Goal: Task Accomplishment & Management: Use online tool/utility

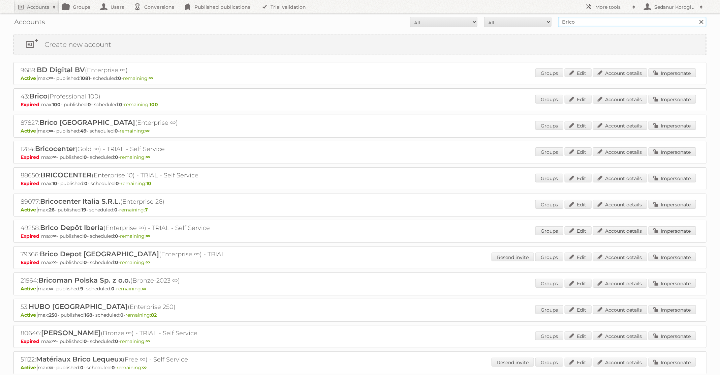
drag, startPoint x: 581, startPoint y: 24, endPoint x: 535, endPoint y: 24, distance: 45.8
click at [535, 24] on form "All Active Expired Pending All Paid Trials Self service Brico Search" at bounding box center [359, 22] width 693 height 10
type input "A"
type input "pflanzen-kölle"
click at [696, 17] on input "Search" at bounding box center [701, 22] width 10 height 10
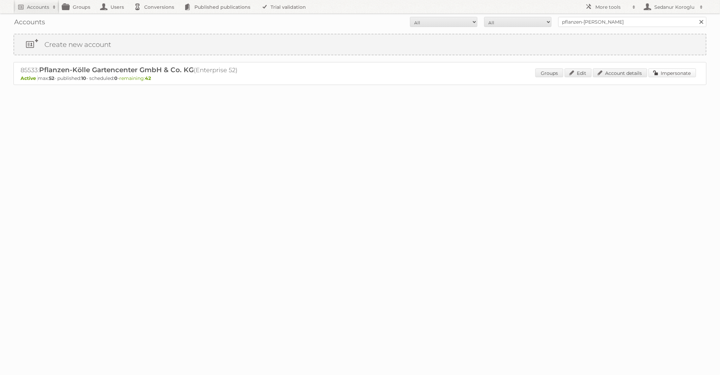
click at [657, 71] on link "Impersonate" at bounding box center [673, 72] width 48 height 9
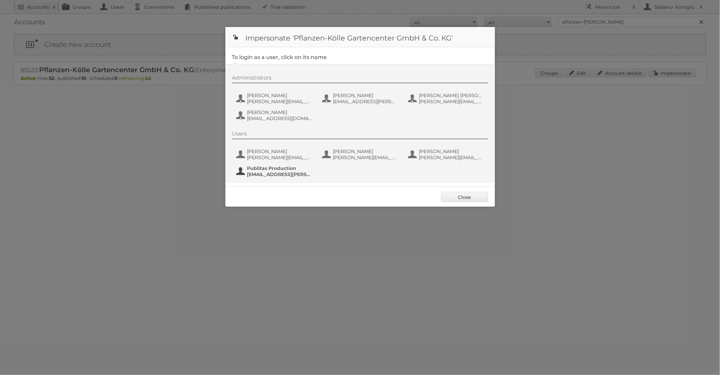
click at [285, 174] on span "[EMAIL_ADDRESS][PERSON_NAME][DOMAIN_NAME]" at bounding box center [279, 174] width 65 height 6
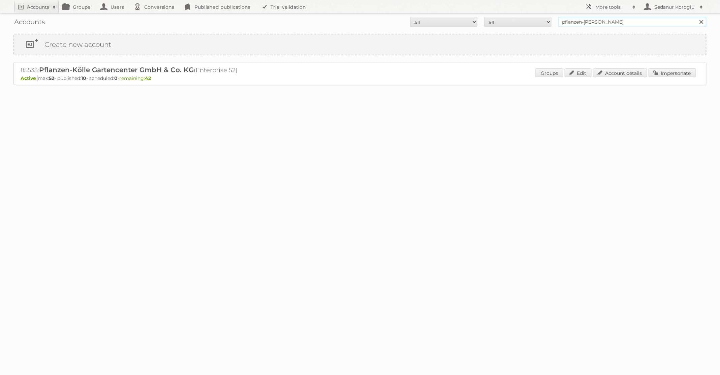
click at [616, 24] on input "pflanzen-[PERSON_NAME]" at bounding box center [633, 22] width 148 height 10
type input "Albert Heijn NL"
click at [696, 17] on input "Search" at bounding box center [701, 22] width 10 height 10
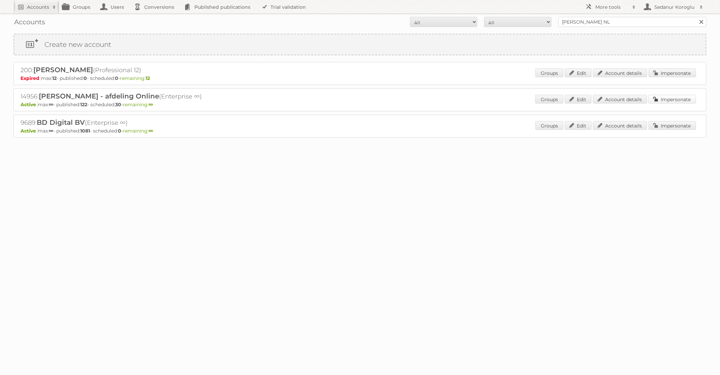
click at [658, 99] on link "Impersonate" at bounding box center [673, 99] width 48 height 9
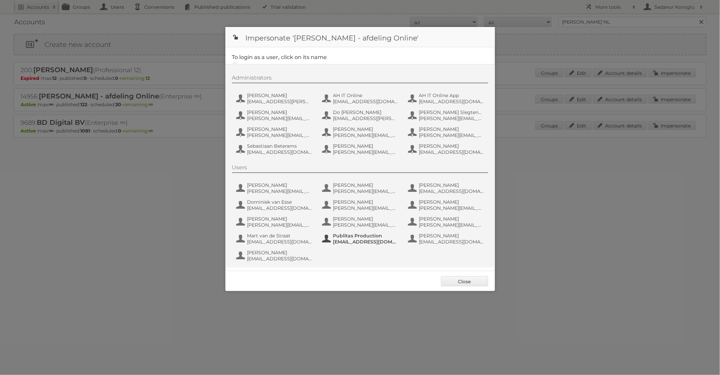
click at [344, 235] on span "Publitas Production" at bounding box center [365, 236] width 65 height 6
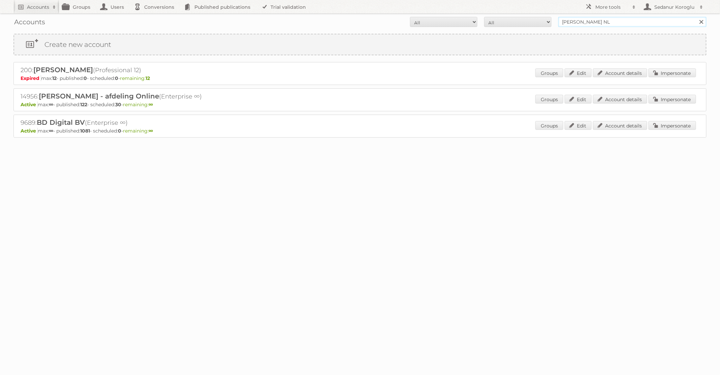
drag, startPoint x: 608, startPoint y: 21, endPoint x: 526, endPoint y: 21, distance: 82.2
click at [526, 21] on form "All Active Expired Pending All Paid Trials Self service Albert Heijn NL Search" at bounding box center [359, 22] width 693 height 10
type input "TFG Media"
click at [696, 17] on input "Search" at bounding box center [701, 22] width 10 height 10
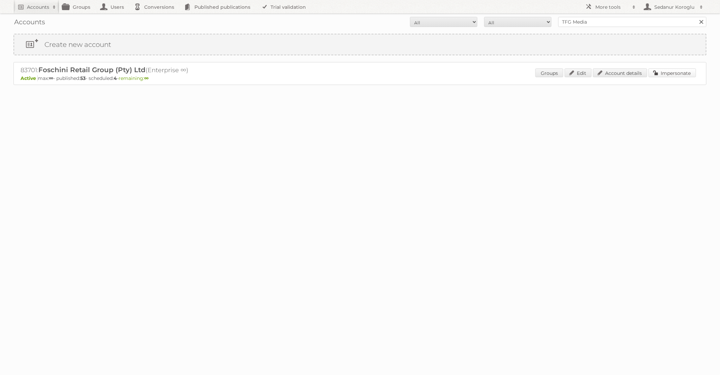
click at [674, 74] on link "Impersonate" at bounding box center [673, 72] width 48 height 9
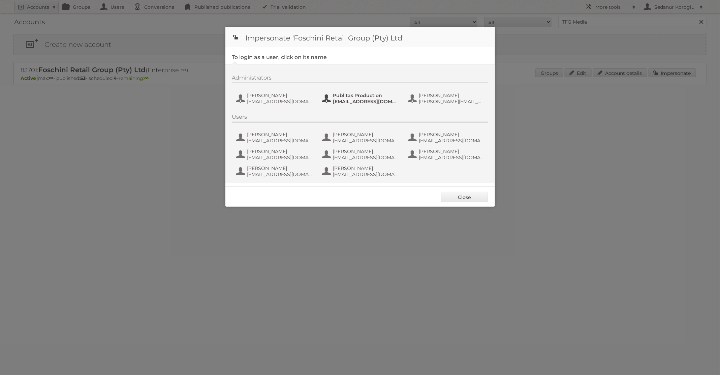
click at [368, 102] on span "fs+tfgmedia@publitas.com" at bounding box center [365, 101] width 65 height 6
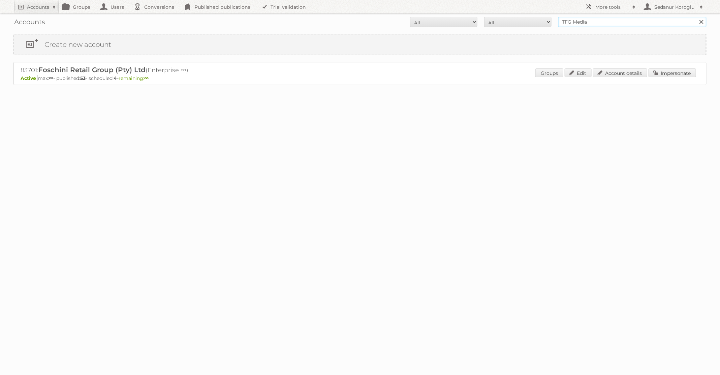
drag, startPoint x: 619, startPoint y: 20, endPoint x: 551, endPoint y: 20, distance: 67.8
click at [551, 20] on form "All Active Expired Pending All Paid Trials Self service TFG Media Search" at bounding box center [359, 22] width 693 height 10
type input "pflanzen-kölle"
click at [696, 17] on input "Search" at bounding box center [701, 22] width 10 height 10
click at [674, 69] on link "Impersonate" at bounding box center [673, 72] width 48 height 9
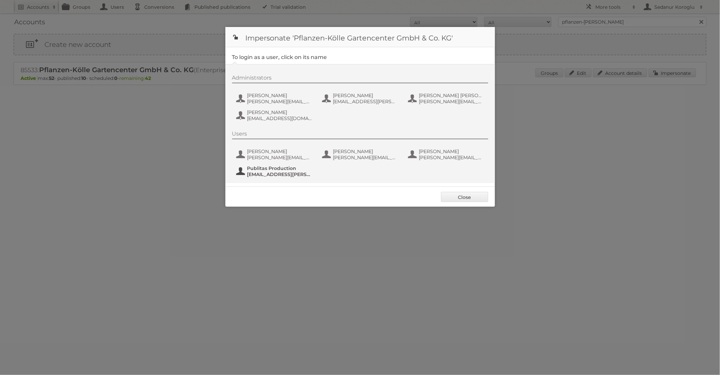
click at [279, 169] on span "Publitas Production" at bounding box center [279, 168] width 65 height 6
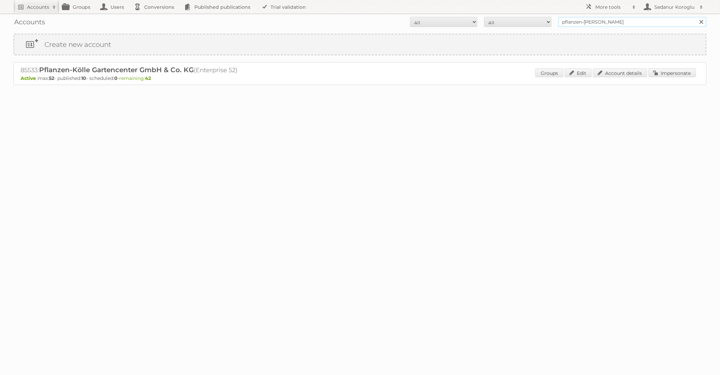
drag, startPoint x: 608, startPoint y: 21, endPoint x: 498, endPoint y: 19, distance: 110.2
click at [498, 20] on form "All Active Expired Pending All Paid Trials Self service pflanzen-kölle Search" at bounding box center [359, 22] width 693 height 10
type input "[PERSON_NAME] NL"
click at [696, 17] on input "Search" at bounding box center [701, 22] width 10 height 10
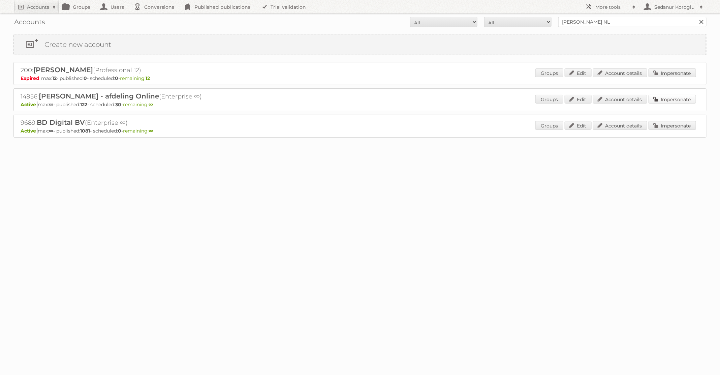
click at [661, 96] on link "Impersonate" at bounding box center [673, 99] width 48 height 9
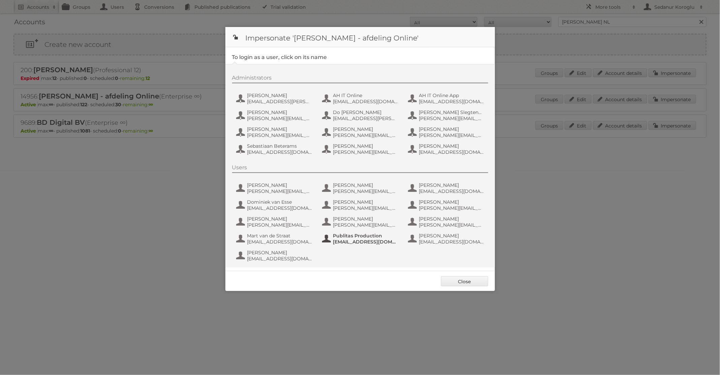
click at [344, 233] on span "Publitas Production" at bounding box center [365, 236] width 65 height 6
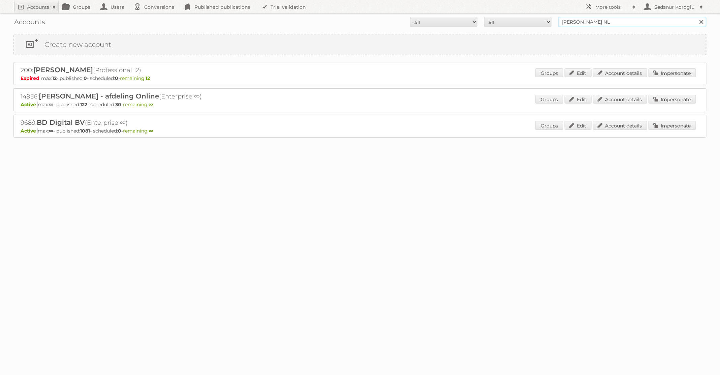
drag, startPoint x: 607, startPoint y: 20, endPoint x: 528, endPoint y: 19, distance: 79.2
click at [528, 19] on form "All Active Expired Pending All Paid Trials Self service [PERSON_NAME] NL Search" at bounding box center [359, 22] width 693 height 10
type input "f"
type input "pflanzen-[PERSON_NAME]"
click at [696, 17] on input "Search" at bounding box center [701, 22] width 10 height 10
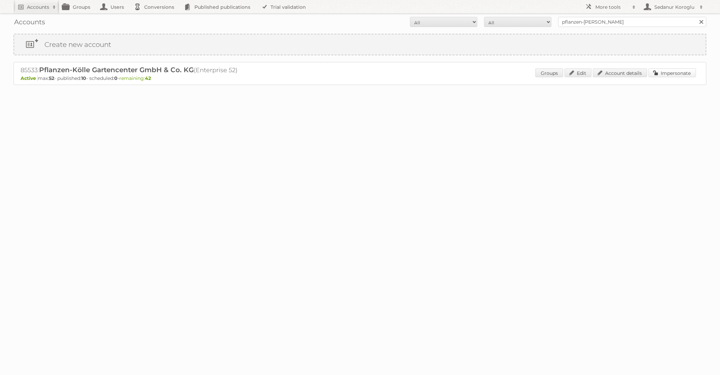
click at [687, 74] on link "Impersonate" at bounding box center [673, 72] width 48 height 9
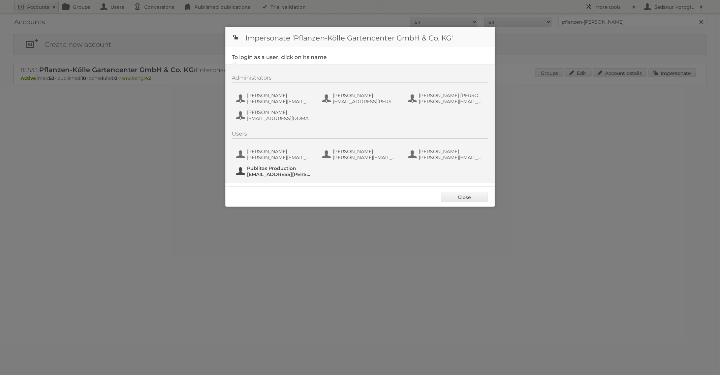
click at [268, 167] on span "Publitas Production" at bounding box center [279, 168] width 65 height 6
